Goal: Task Accomplishment & Management: Manage account settings

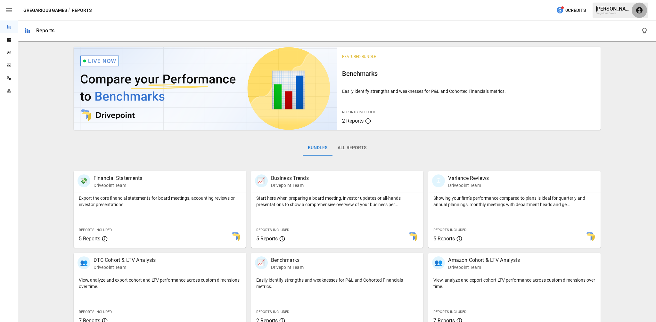
click at [639, 10] on icon "button" at bounding box center [639, 10] width 8 height 8
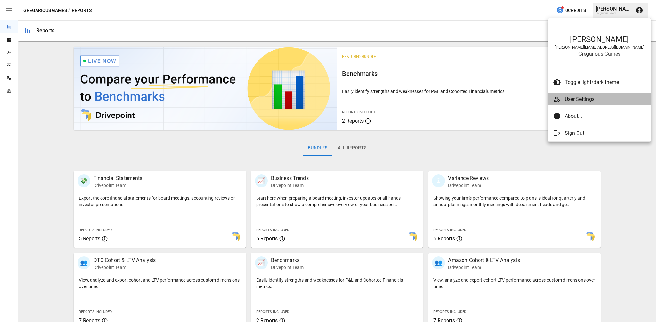
click at [574, 98] on span "User Settings" at bounding box center [605, 99] width 81 height 8
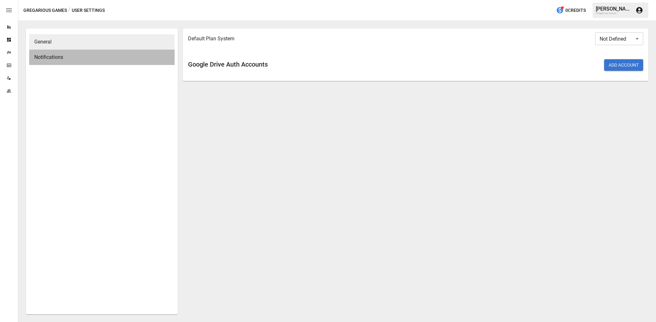
click at [123, 61] on div "Notifications" at bounding box center [101, 57] width 145 height 15
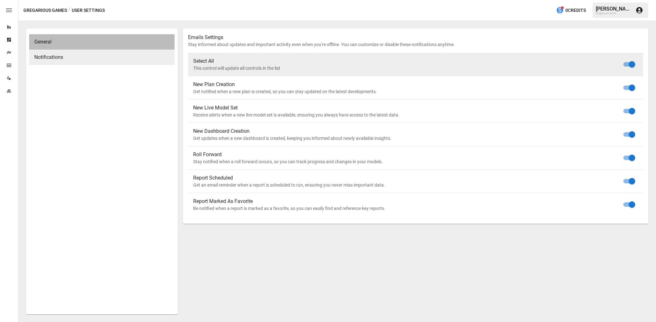
click at [118, 43] on span "General" at bounding box center [101, 42] width 135 height 8
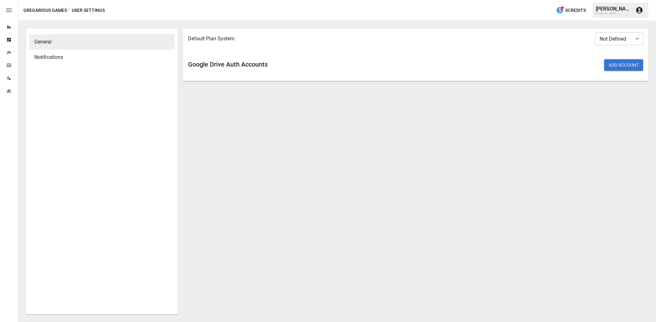
click at [641, 12] on icon "button" at bounding box center [639, 10] width 6 height 6
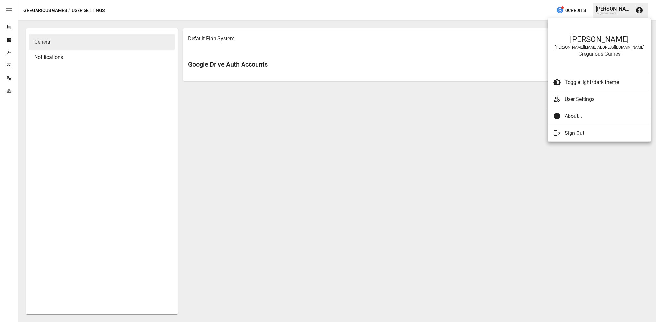
click at [563, 134] on div at bounding box center [559, 133] width 12 height 8
